Goal: Task Accomplishment & Management: Manage account settings

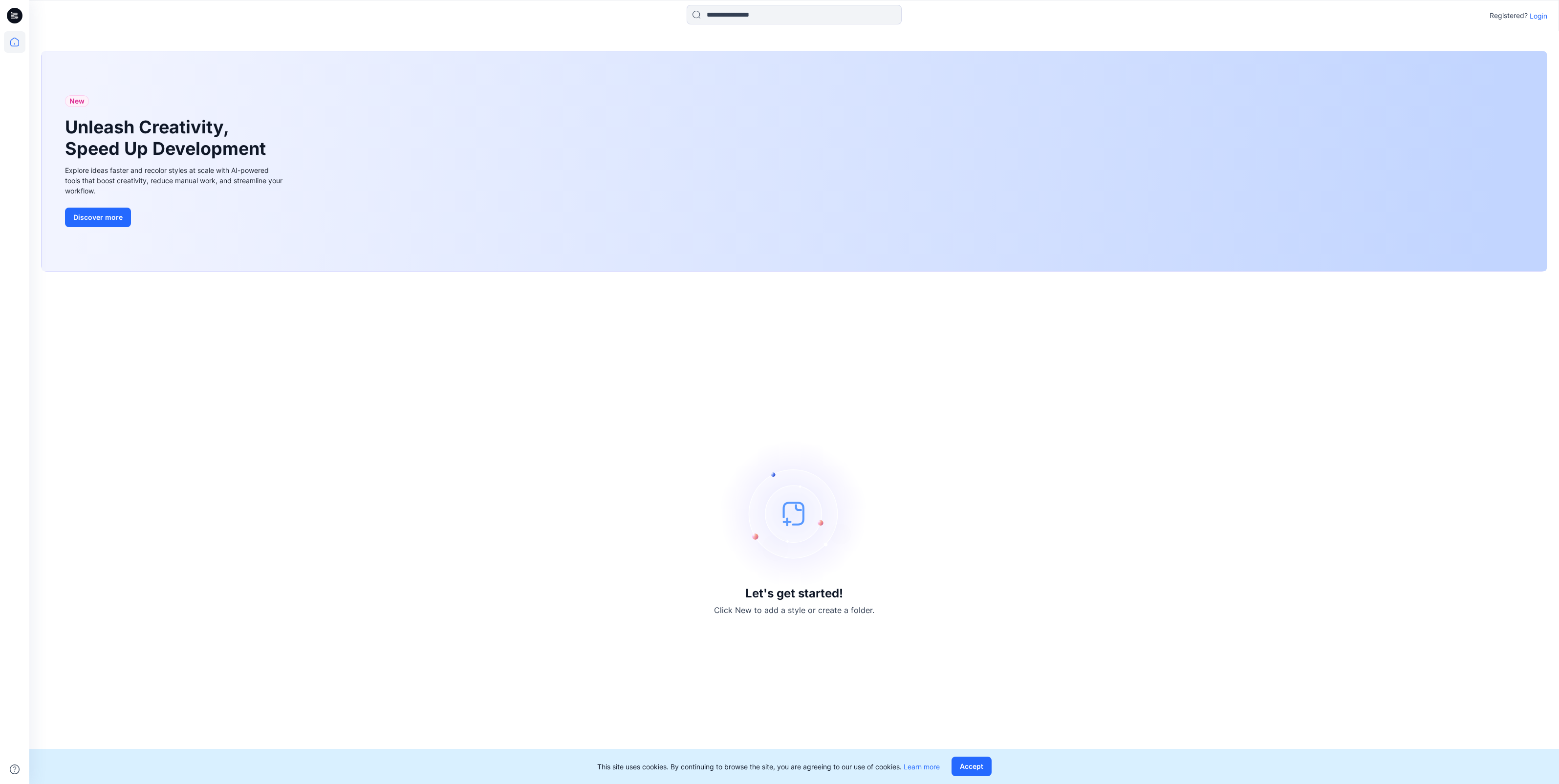
click at [1533, 17] on p "Login" at bounding box center [1539, 16] width 18 height 10
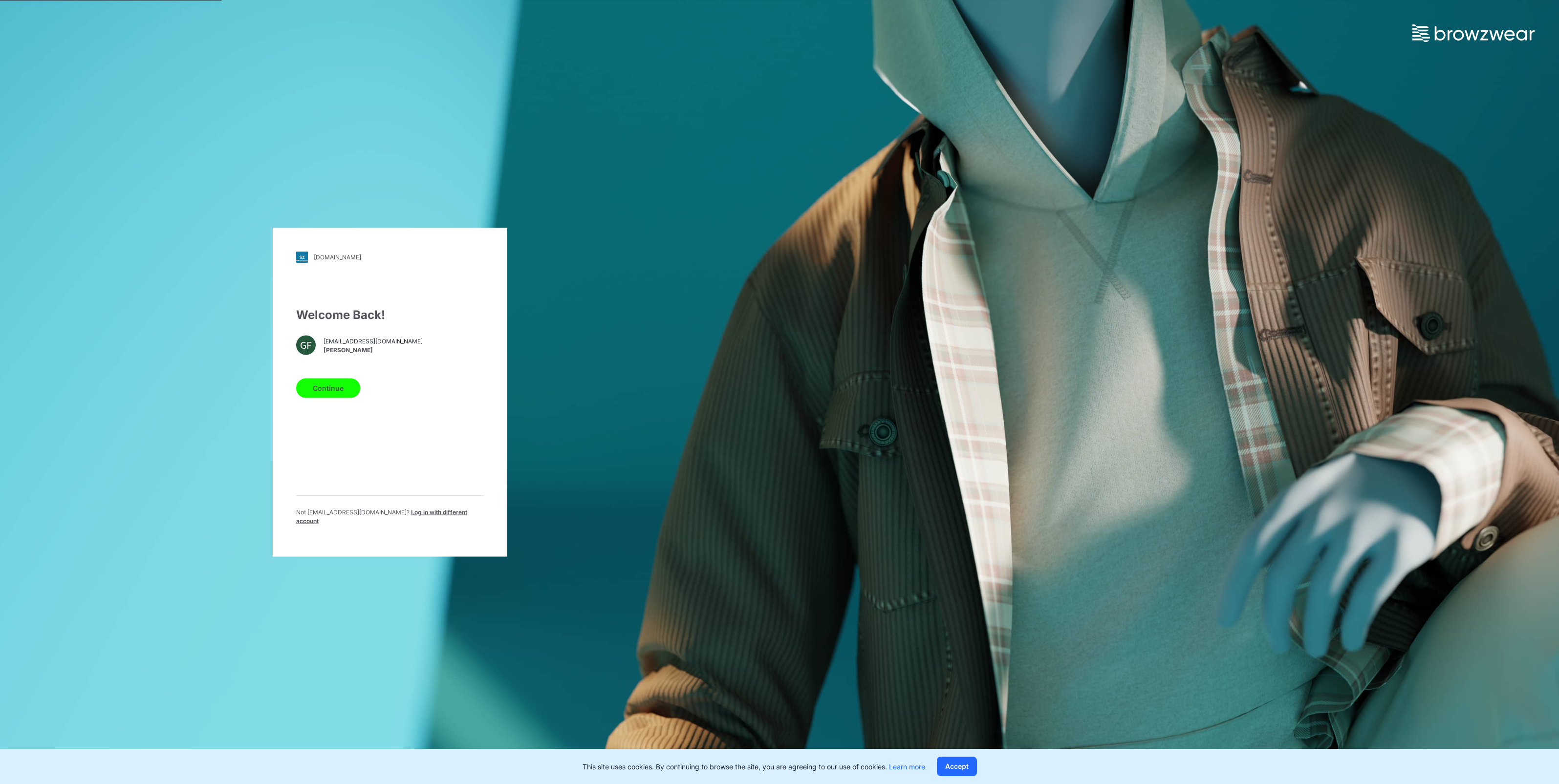
click at [319, 393] on button "Continue" at bounding box center [328, 388] width 64 height 20
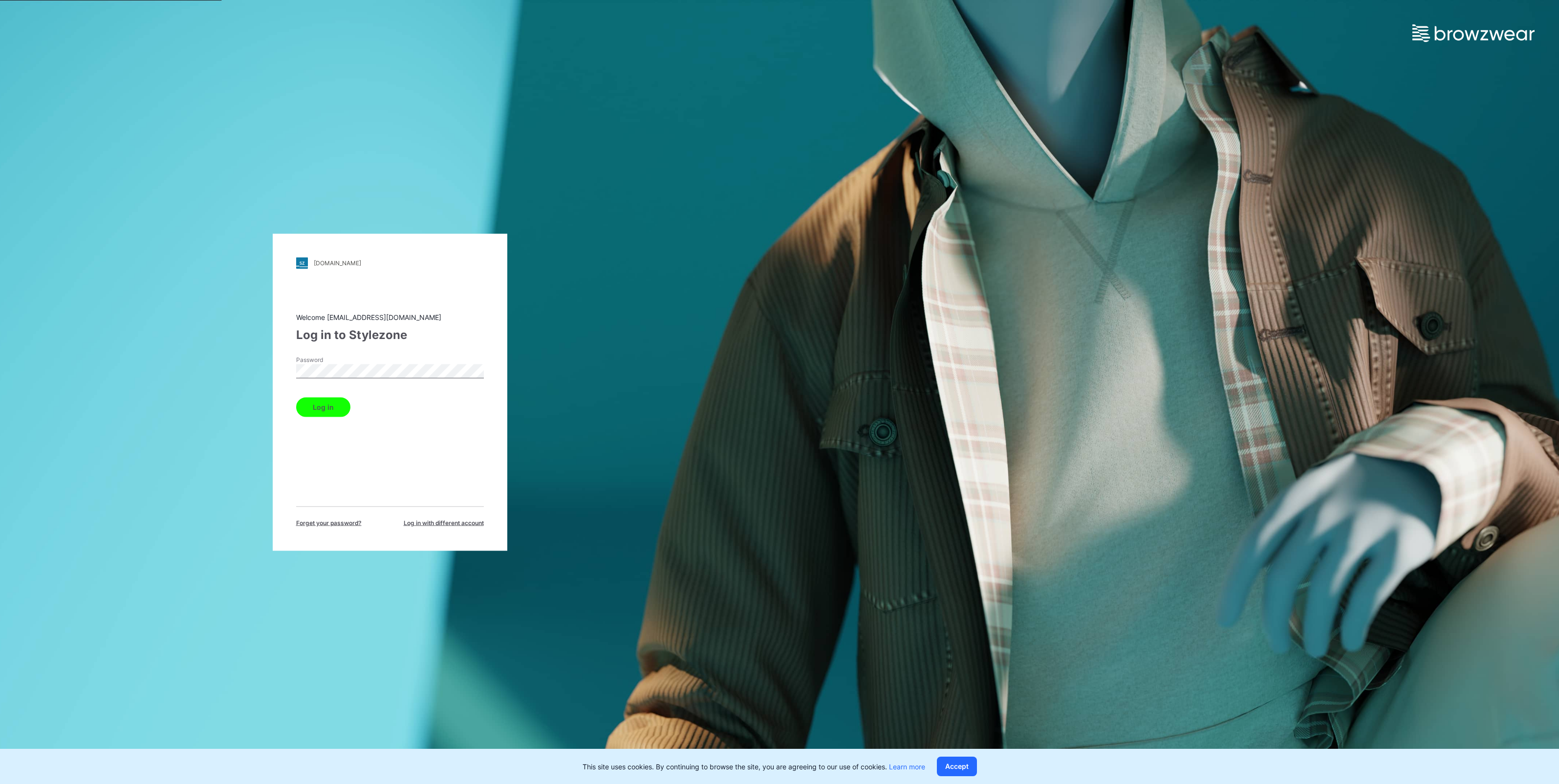
click at [296, 397] on button "Log in" at bounding box center [323, 407] width 54 height 20
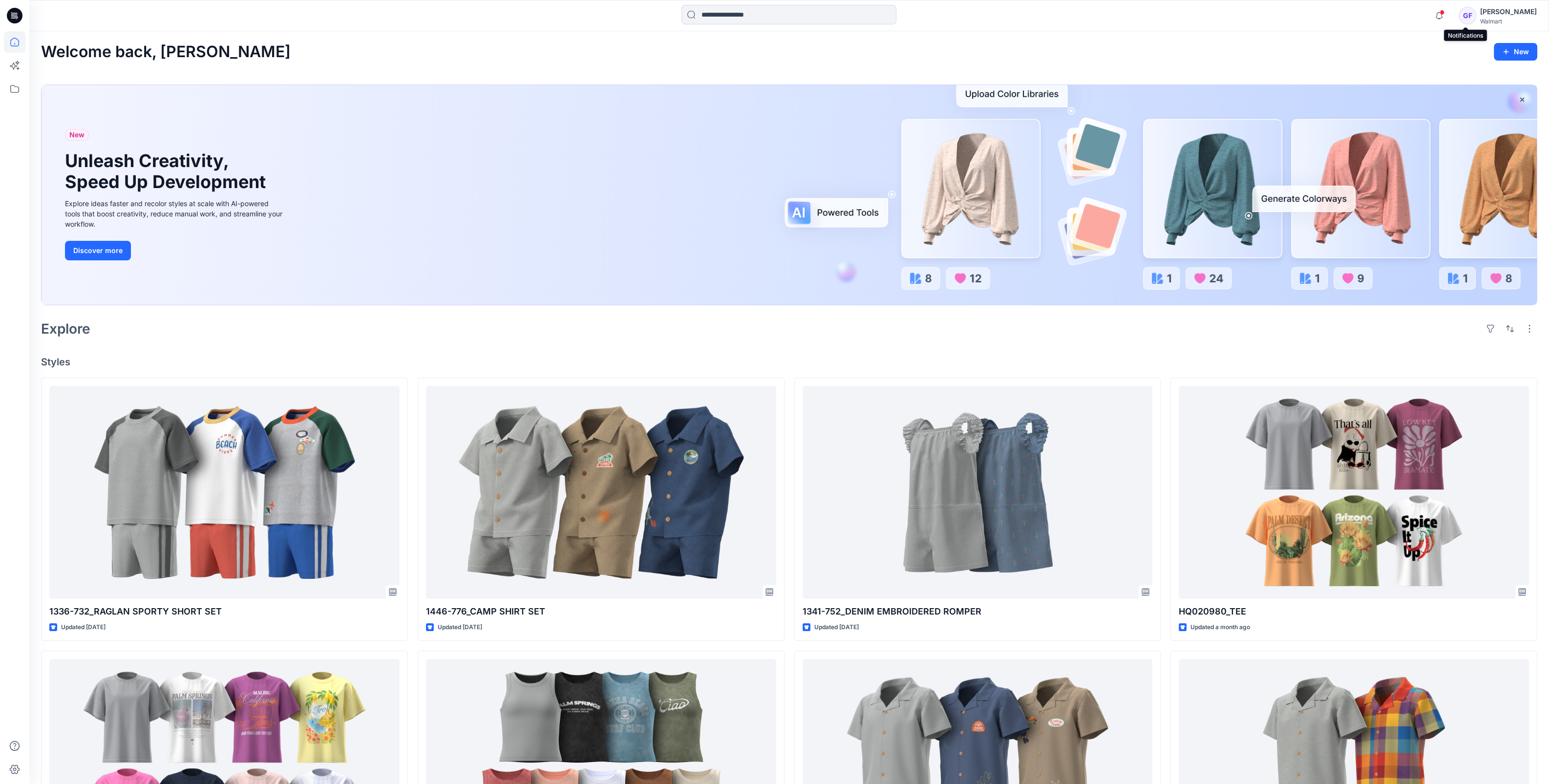
click at [1444, 10] on span at bounding box center [1443, 12] width 5 height 5
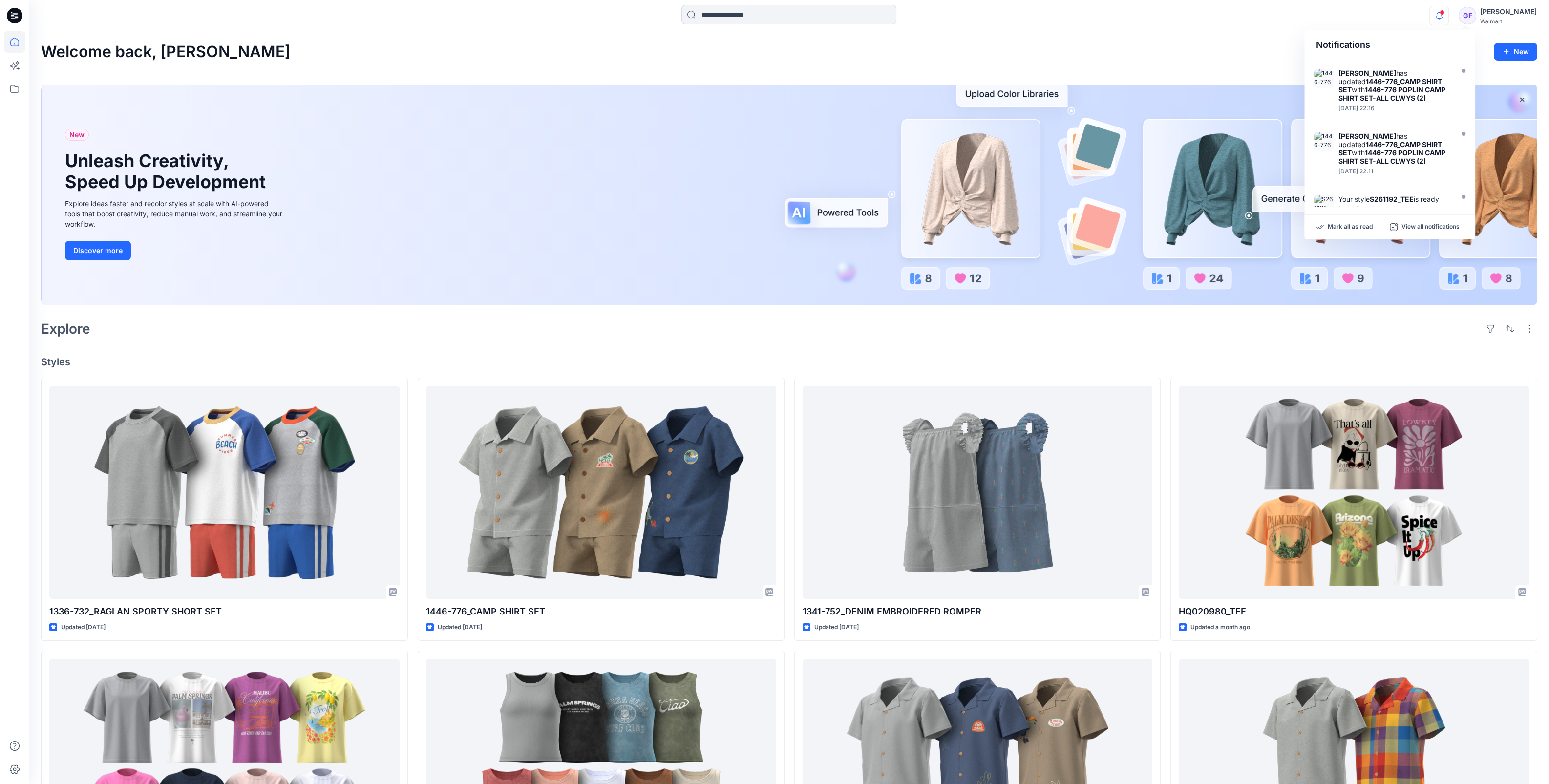
scroll to position [502, 0]
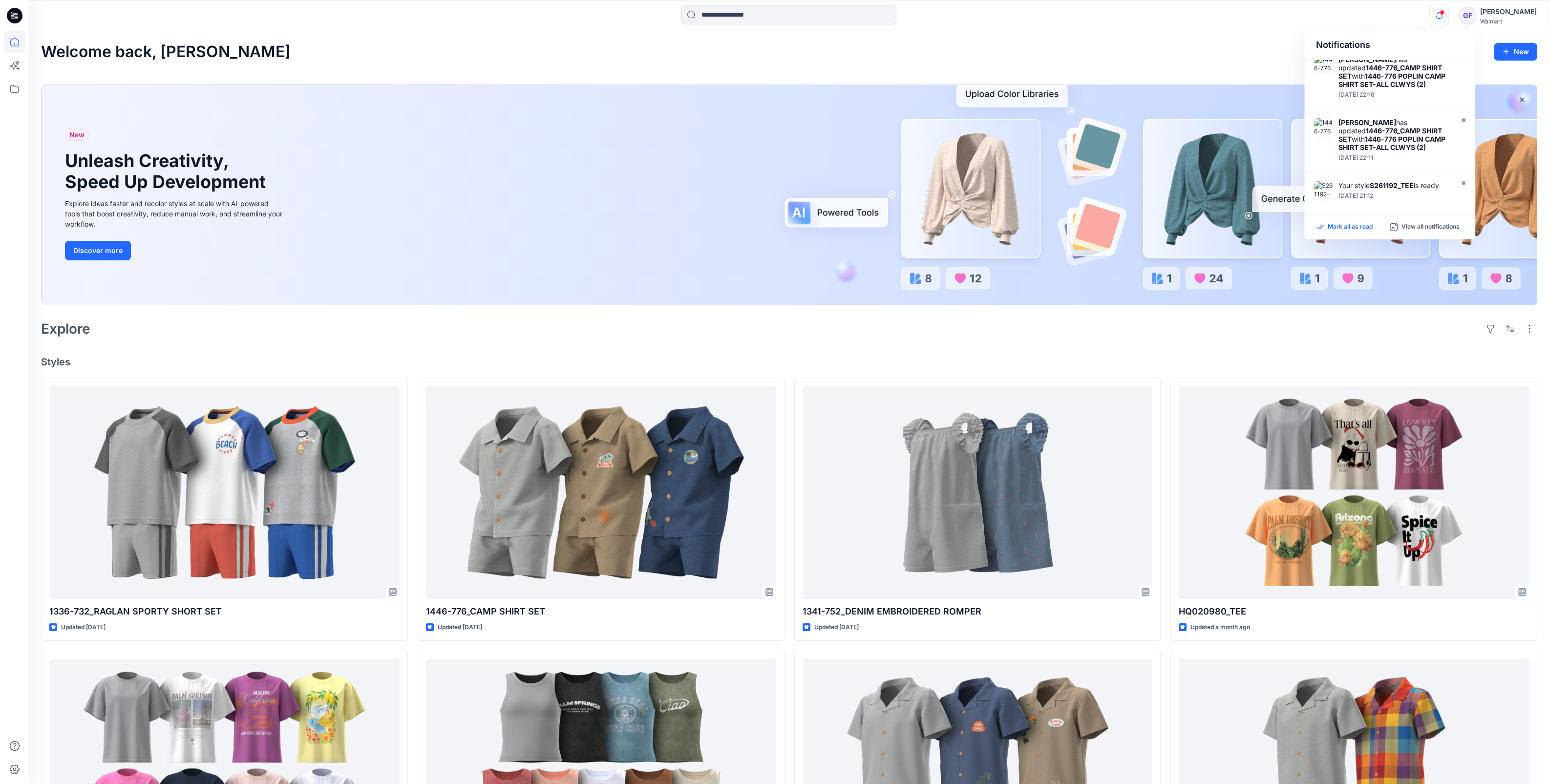
click at [1347, 228] on p "Mark all as read" at bounding box center [1350, 227] width 45 height 9
click at [563, 333] on div "Explore" at bounding box center [789, 328] width 1497 height 24
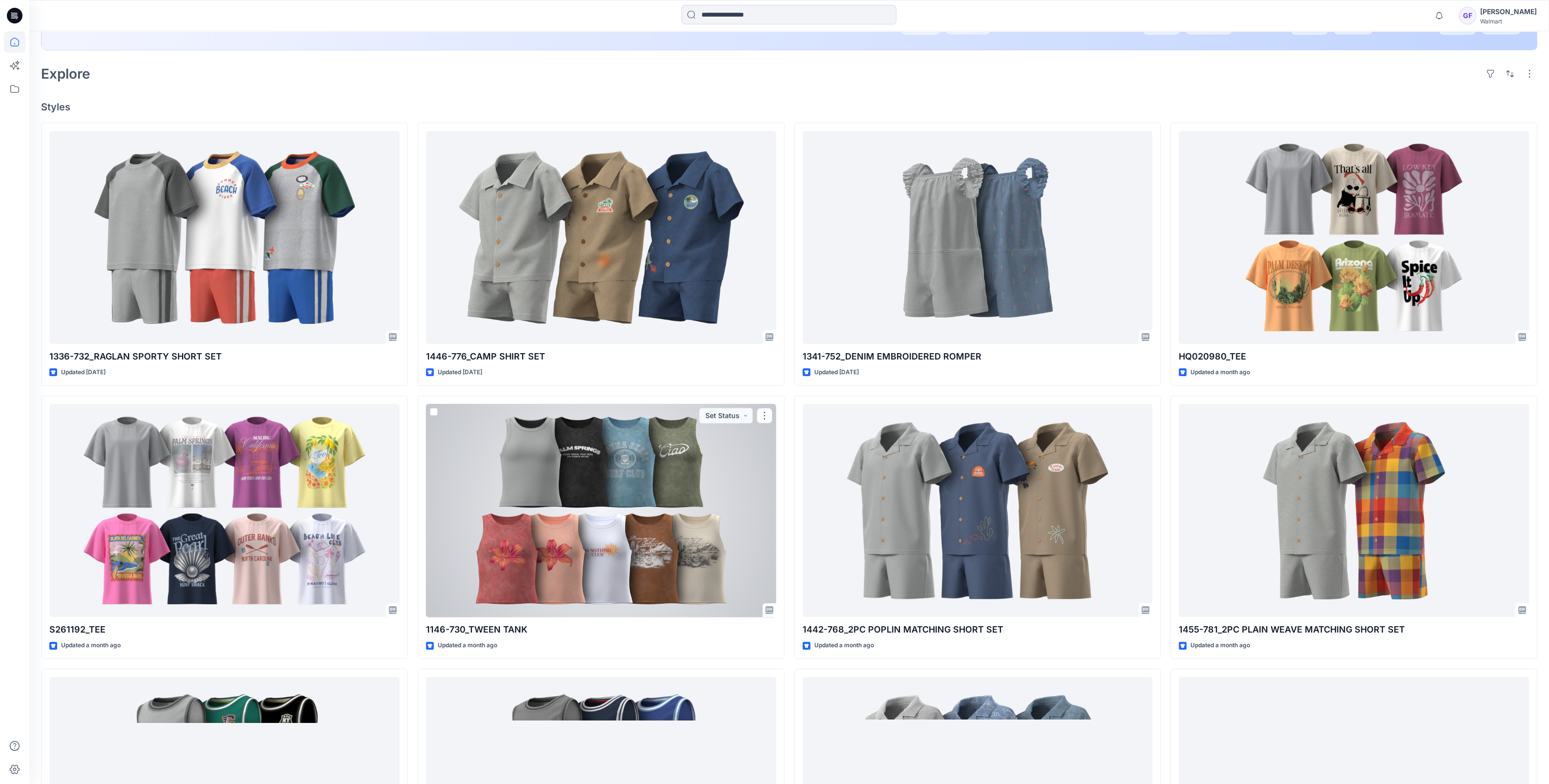
scroll to position [61, 0]
